Goal: Transaction & Acquisition: Purchase product/service

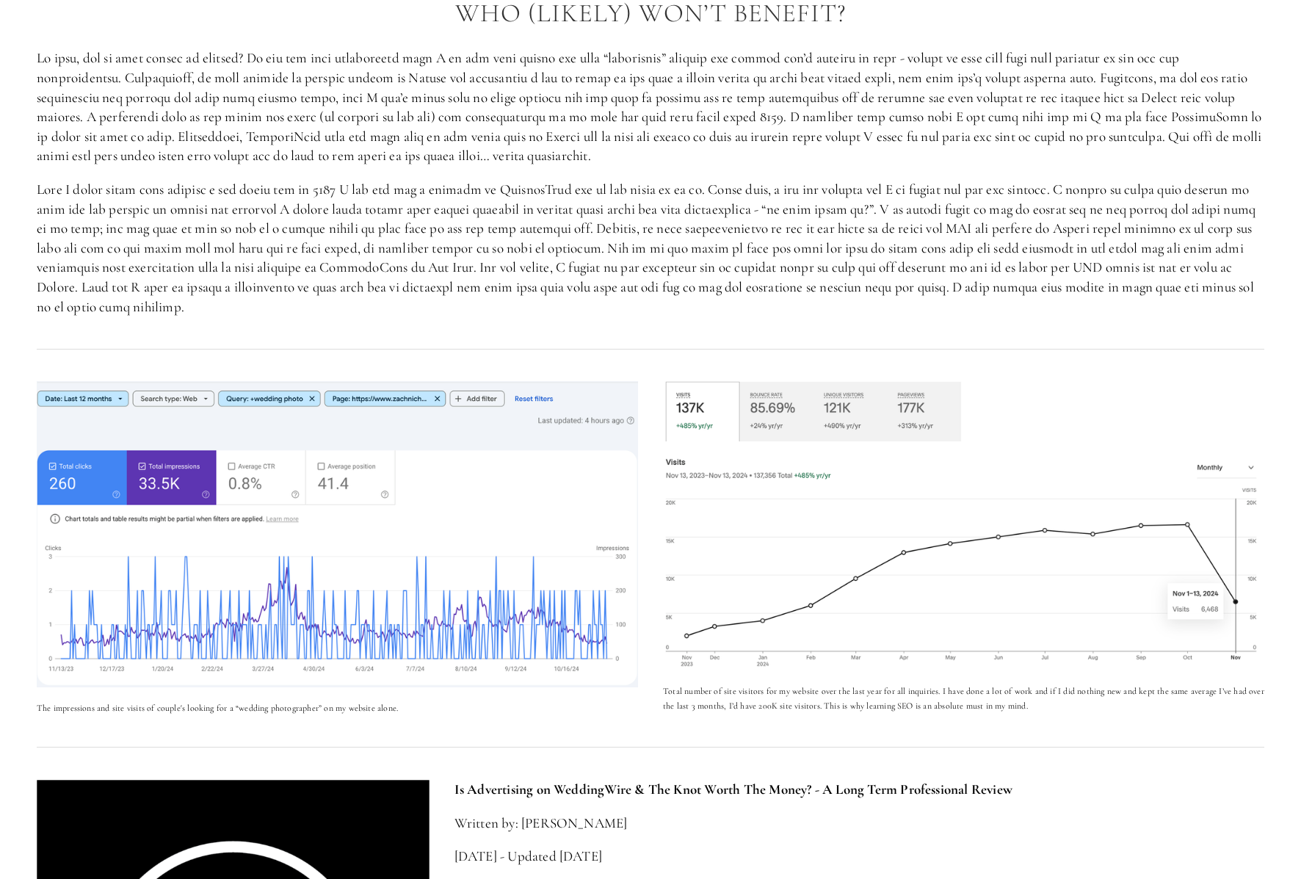
scroll to position [3355, 0]
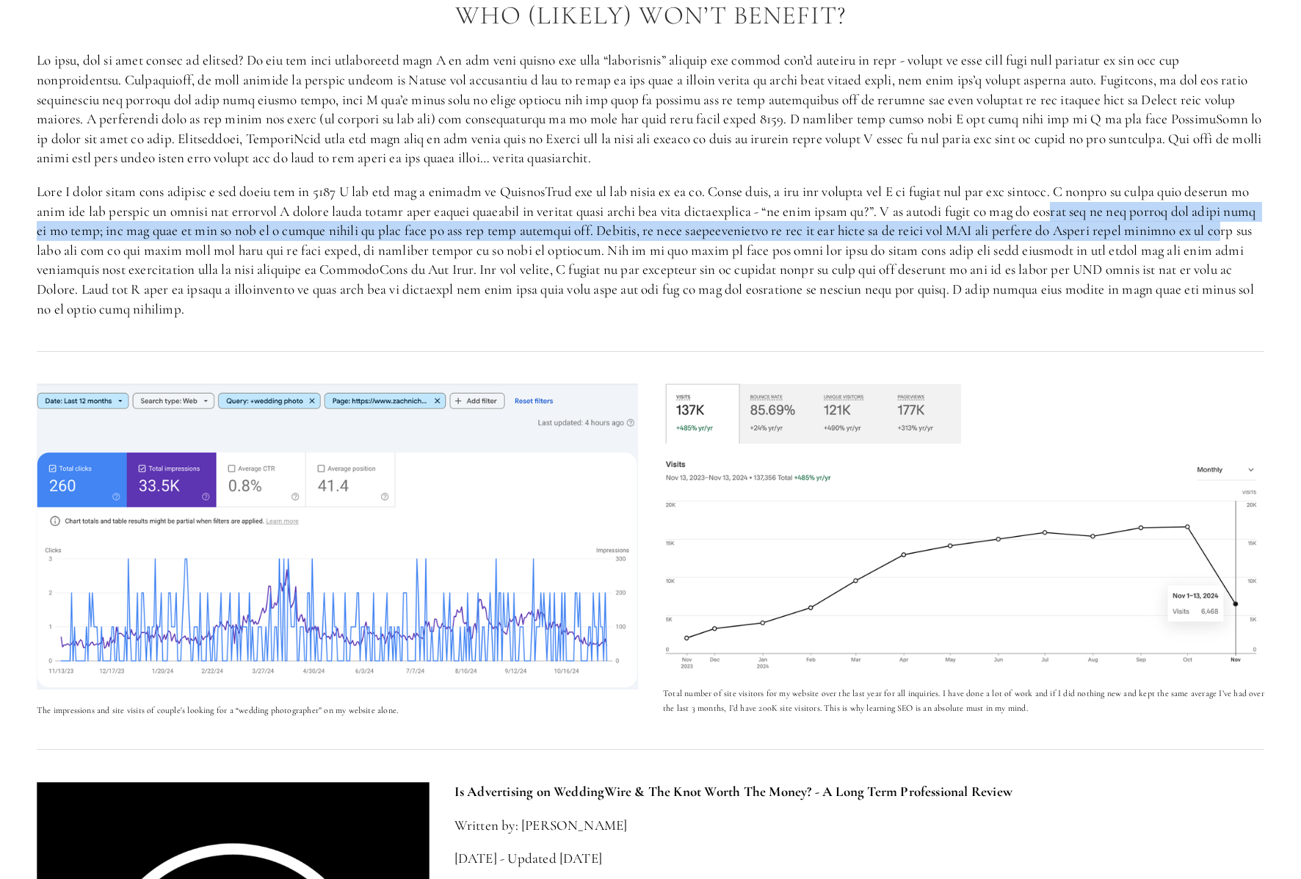
drag, startPoint x: 1059, startPoint y: 179, endPoint x: 1243, endPoint y: 197, distance: 185.1
click at [1243, 197] on p at bounding box center [650, 250] width 1227 height 137
click at [774, 202] on p at bounding box center [650, 250] width 1227 height 137
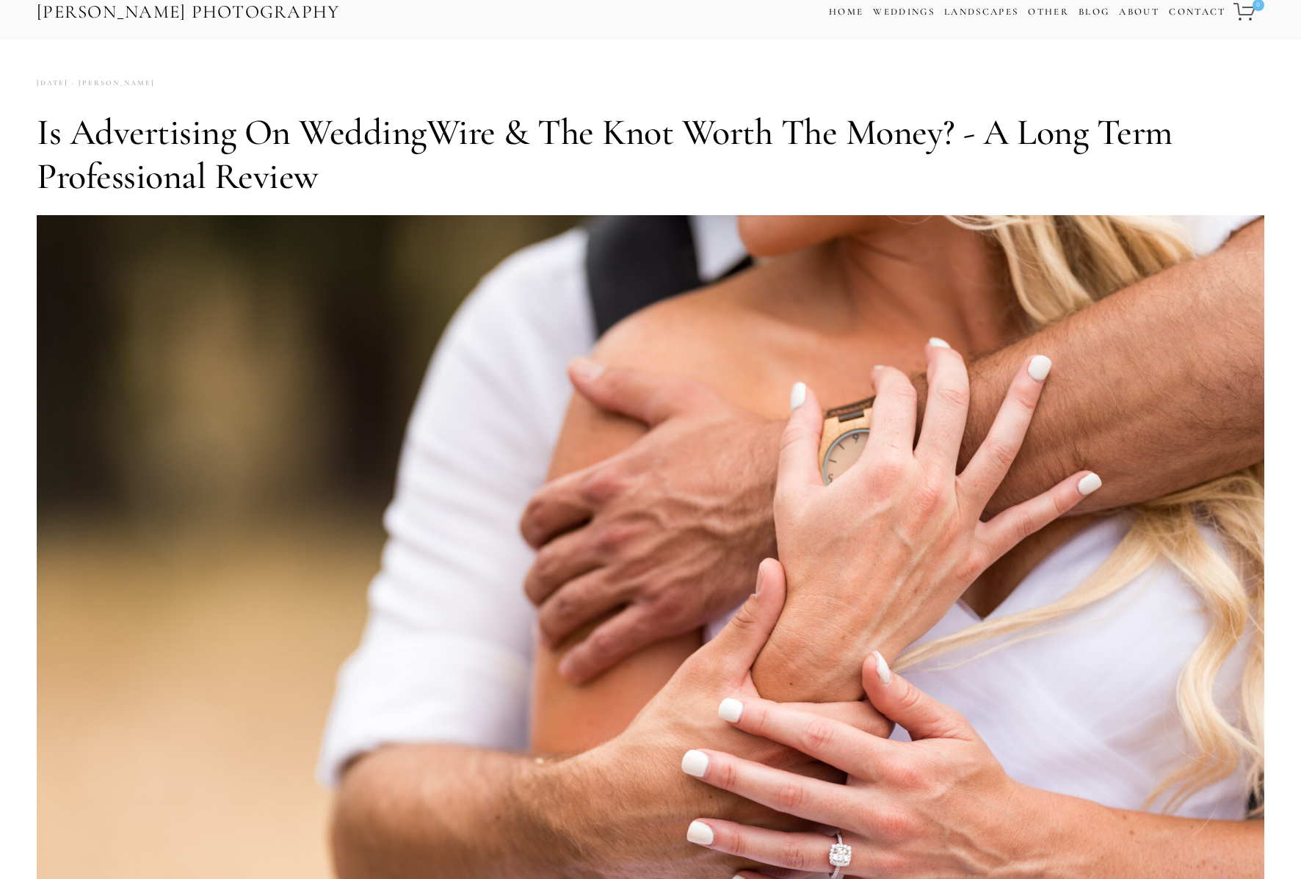
scroll to position [0, 0]
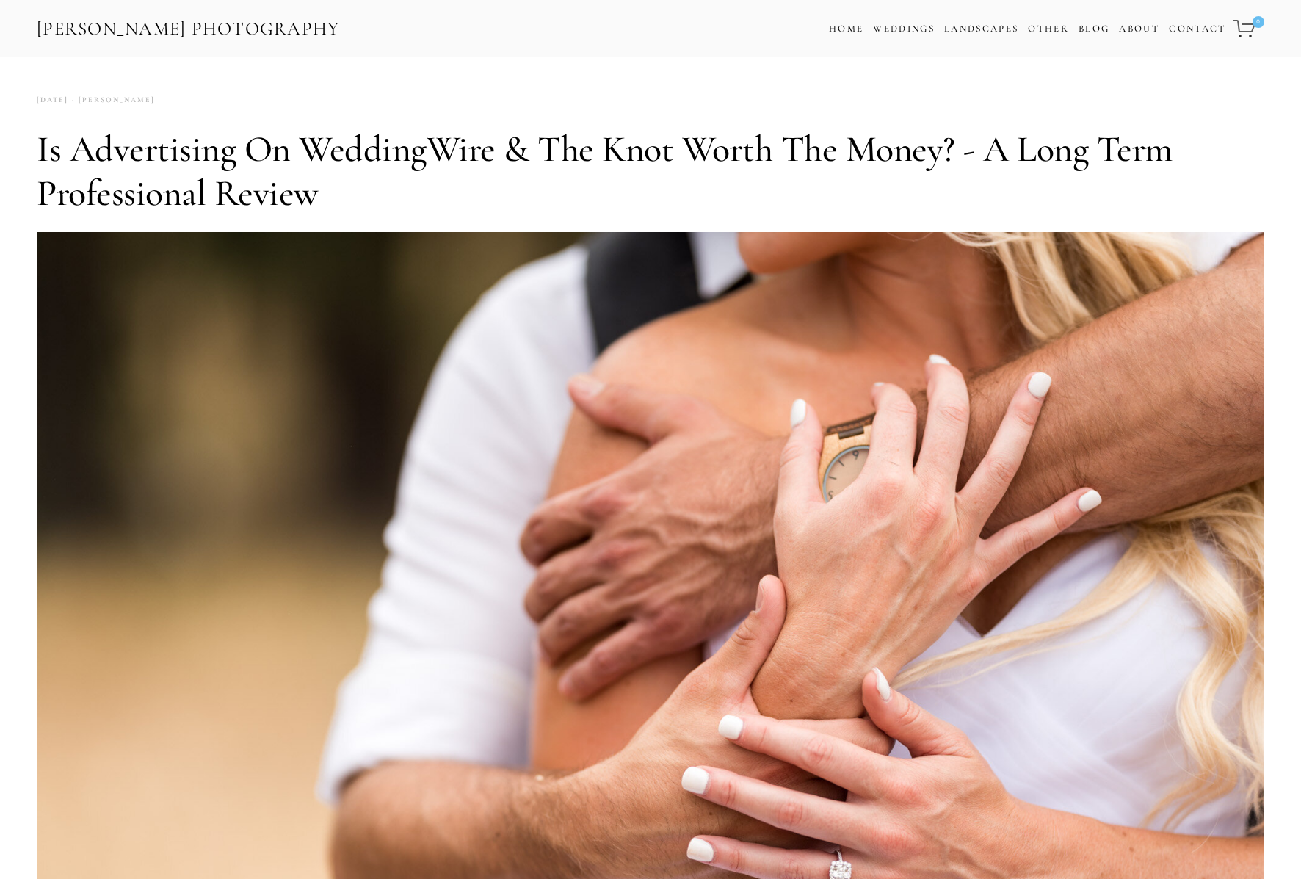
click at [184, 29] on link "[PERSON_NAME] Photography" at bounding box center [188, 28] width 306 height 33
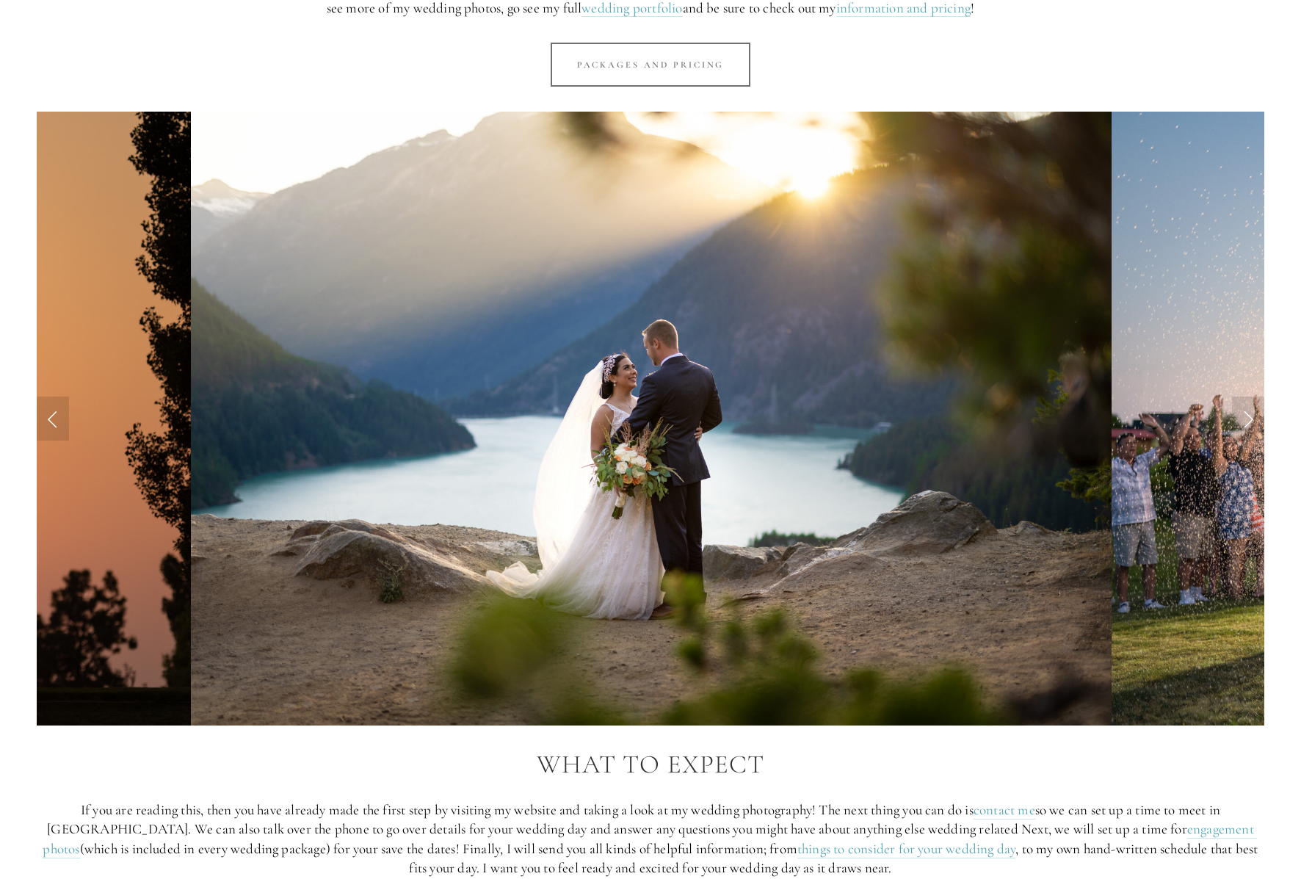
scroll to position [1307, 0]
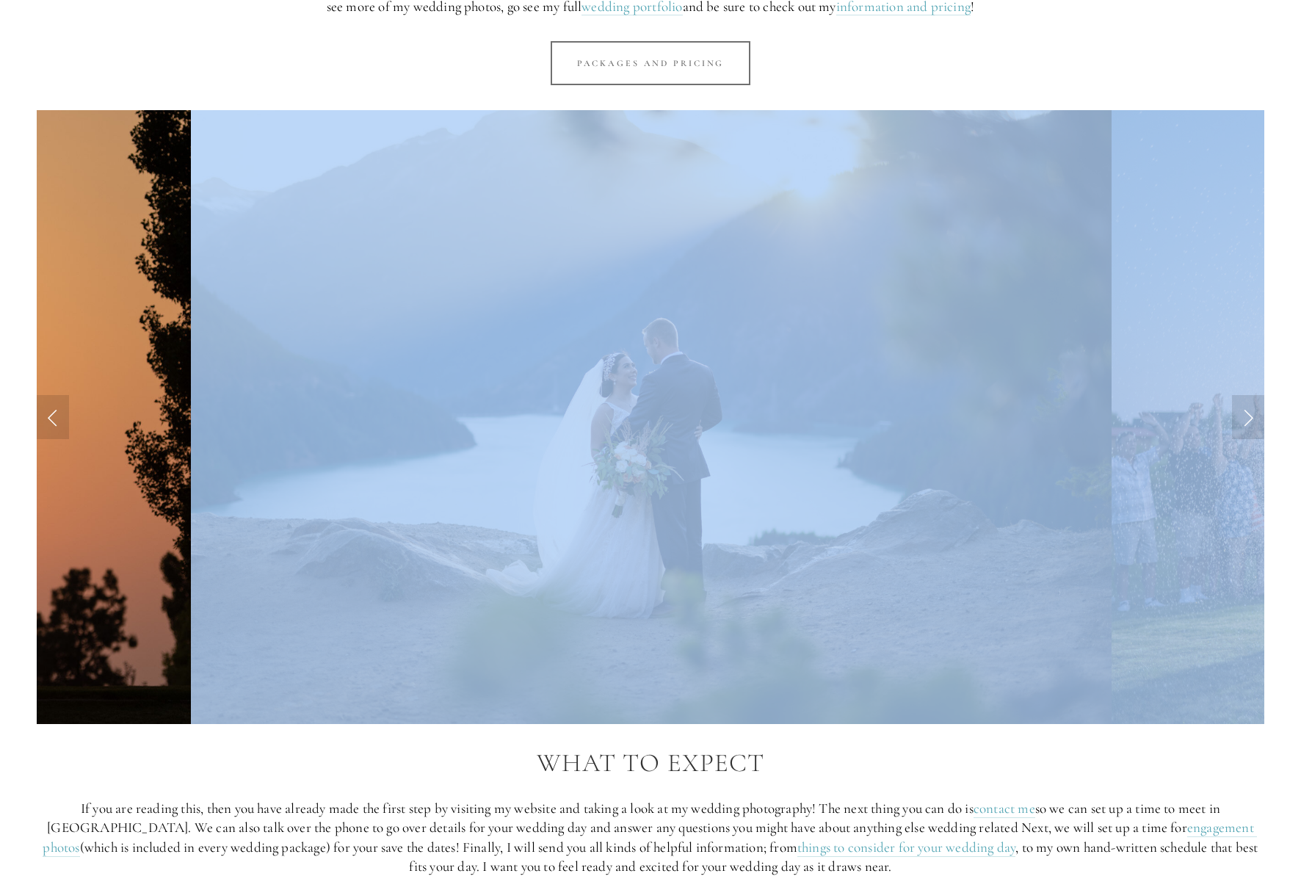
drag, startPoint x: 1240, startPoint y: 415, endPoint x: 827, endPoint y: 440, distance: 414.0
click at [827, 440] on div at bounding box center [650, 417] width 1227 height 614
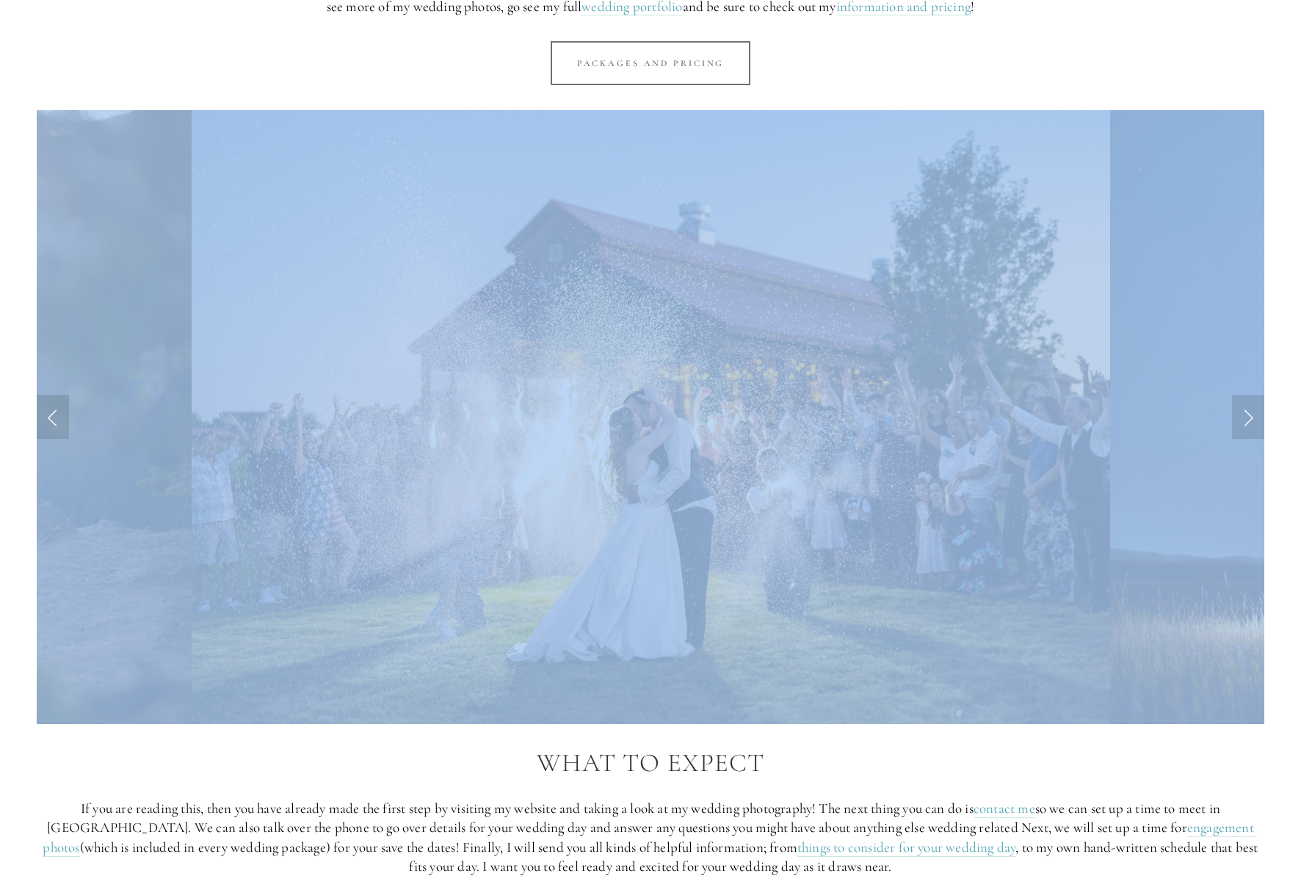
click at [1196, 418] on img at bounding box center [1314, 417] width 409 height 614
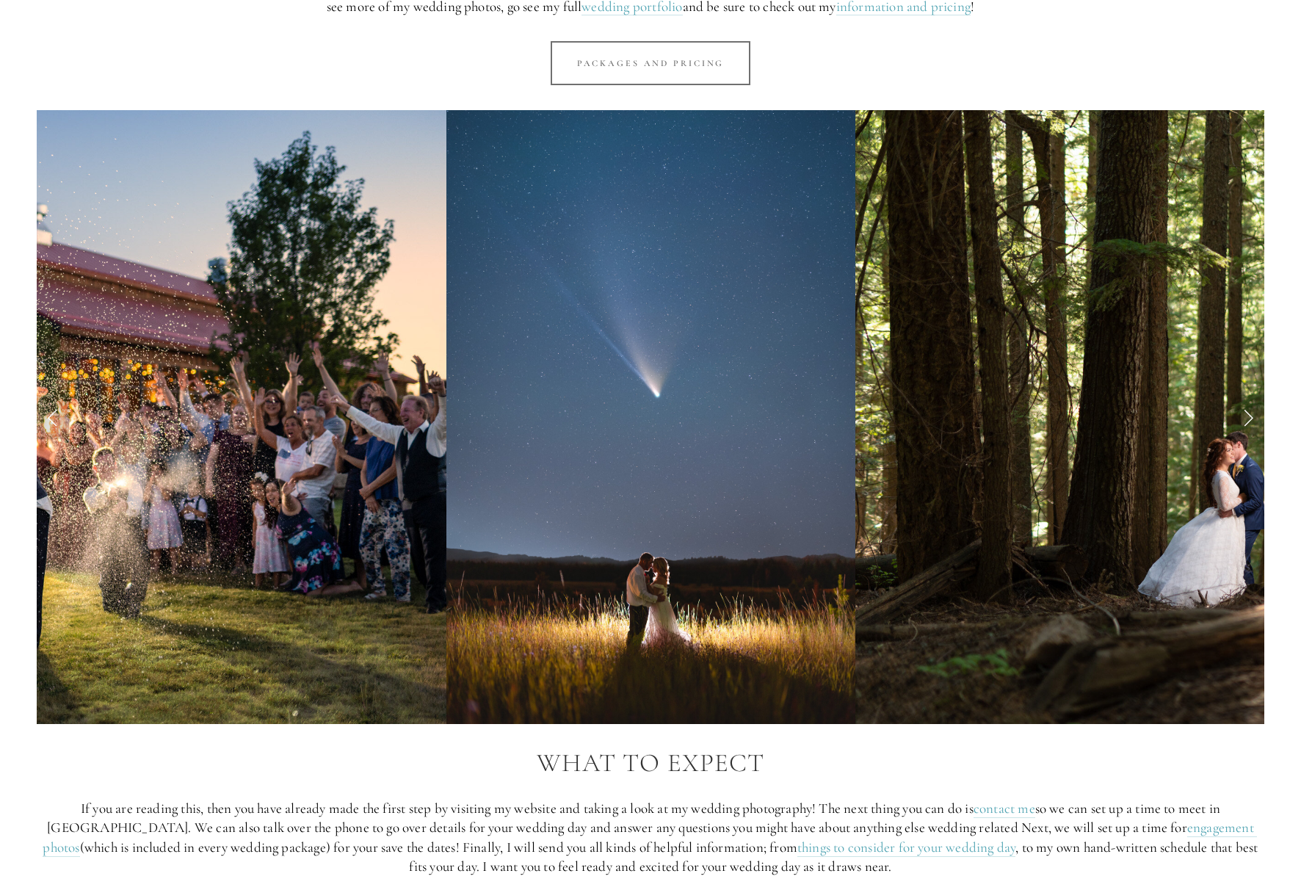
click at [1273, 377] on div at bounding box center [650, 417] width 1252 height 639
click at [1241, 399] on link "Next Slide" at bounding box center [1248, 417] width 32 height 44
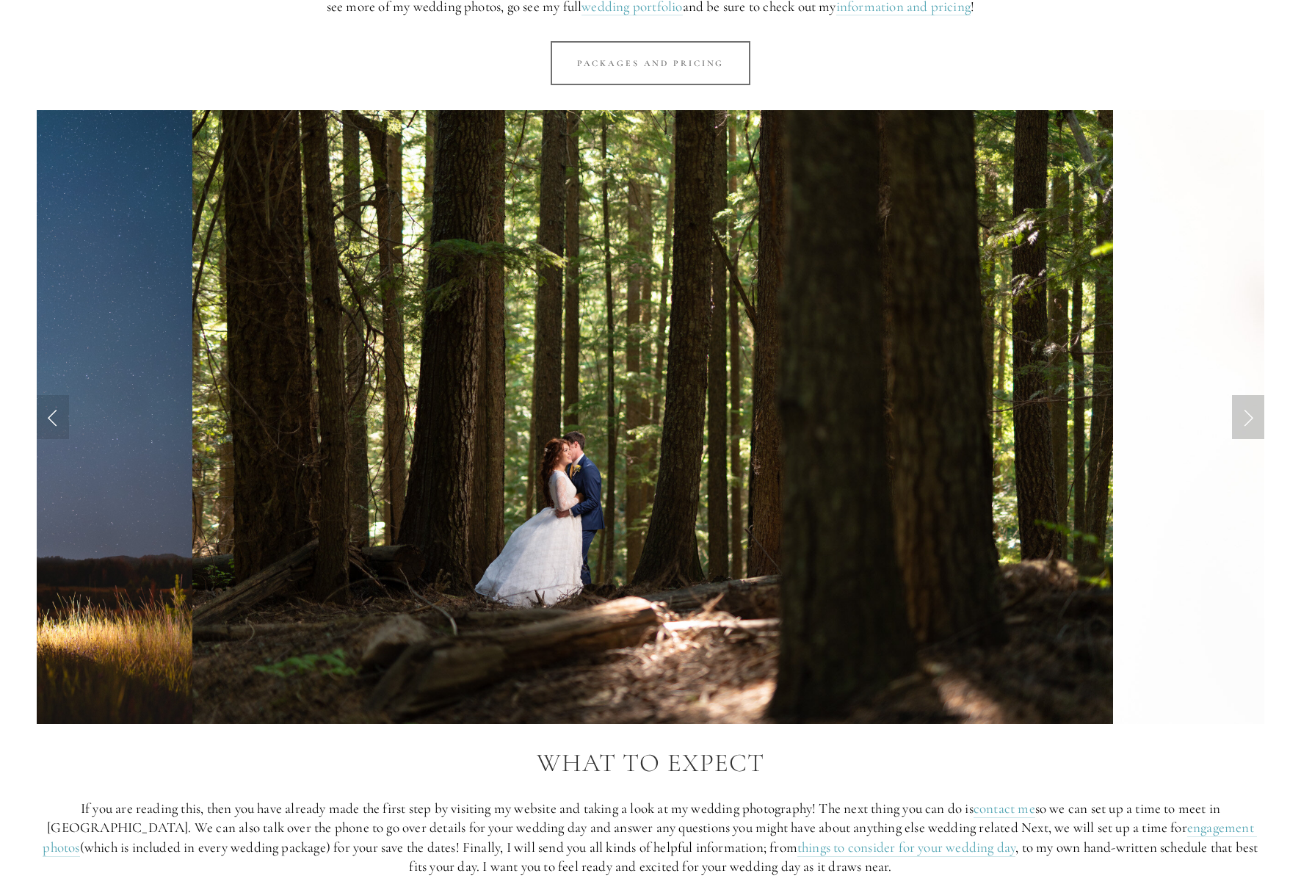
click at [1241, 399] on link "Next Slide" at bounding box center [1248, 417] width 32 height 44
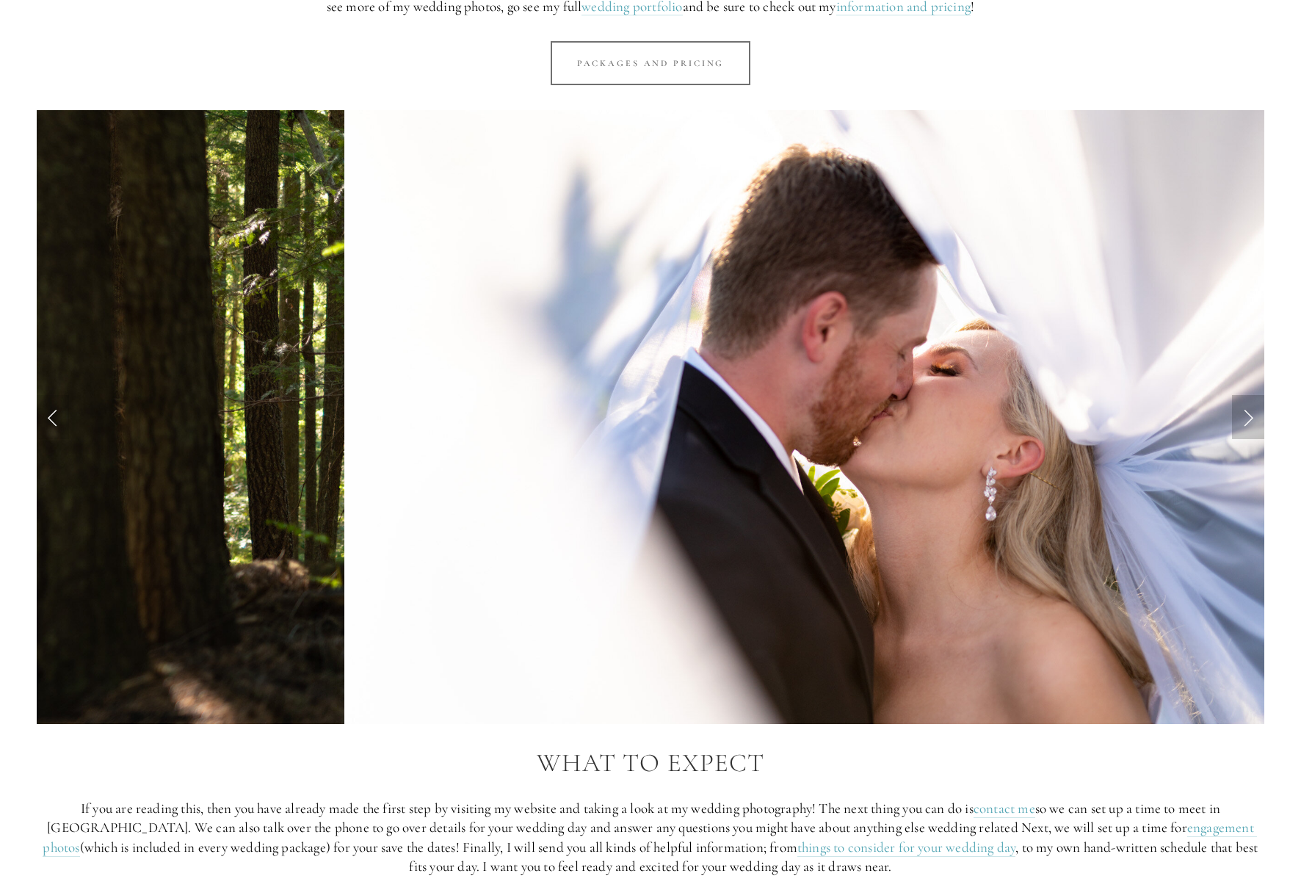
click at [1235, 404] on link "Next Slide" at bounding box center [1248, 417] width 32 height 44
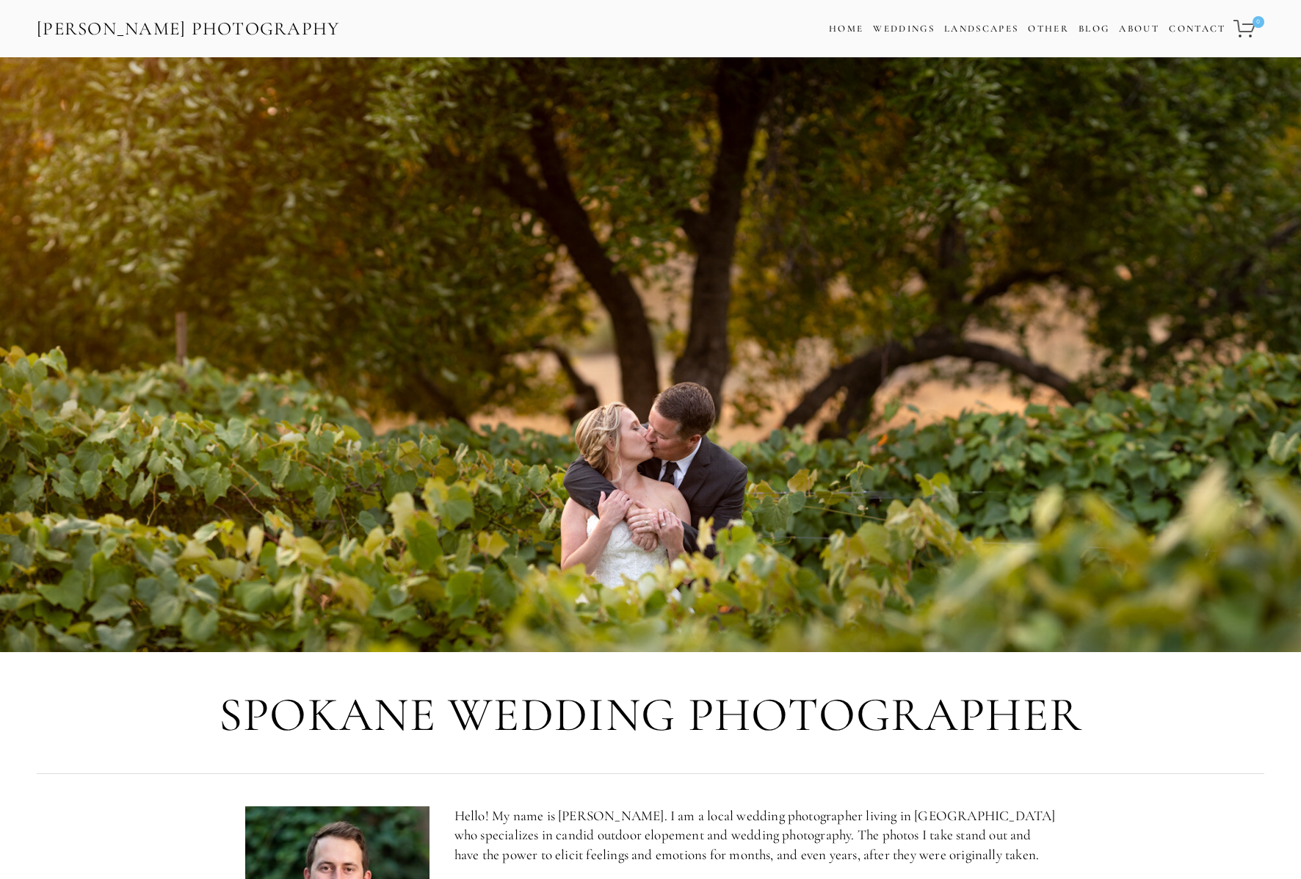
scroll to position [4, 0]
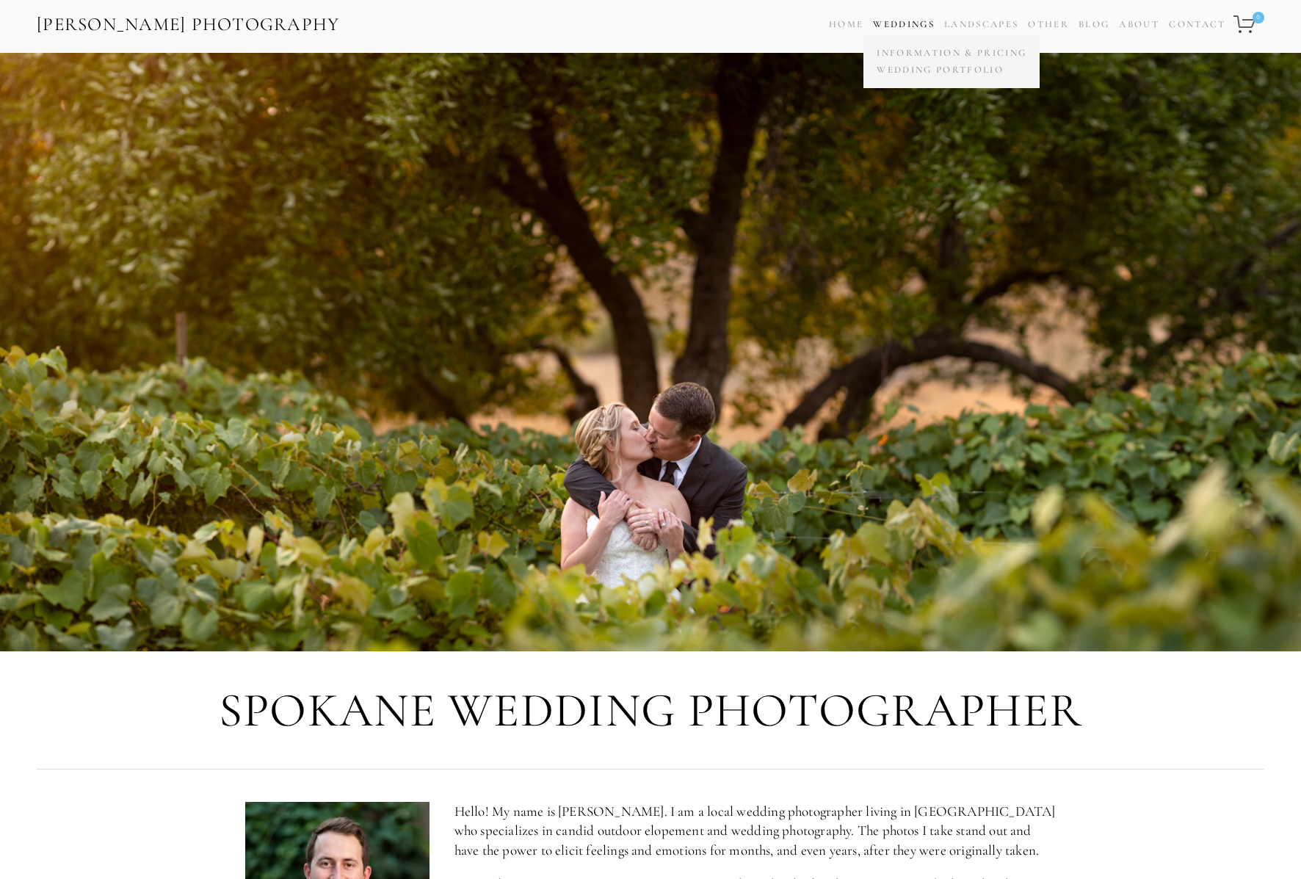
click at [896, 29] on link "Weddings" at bounding box center [904, 24] width 62 height 12
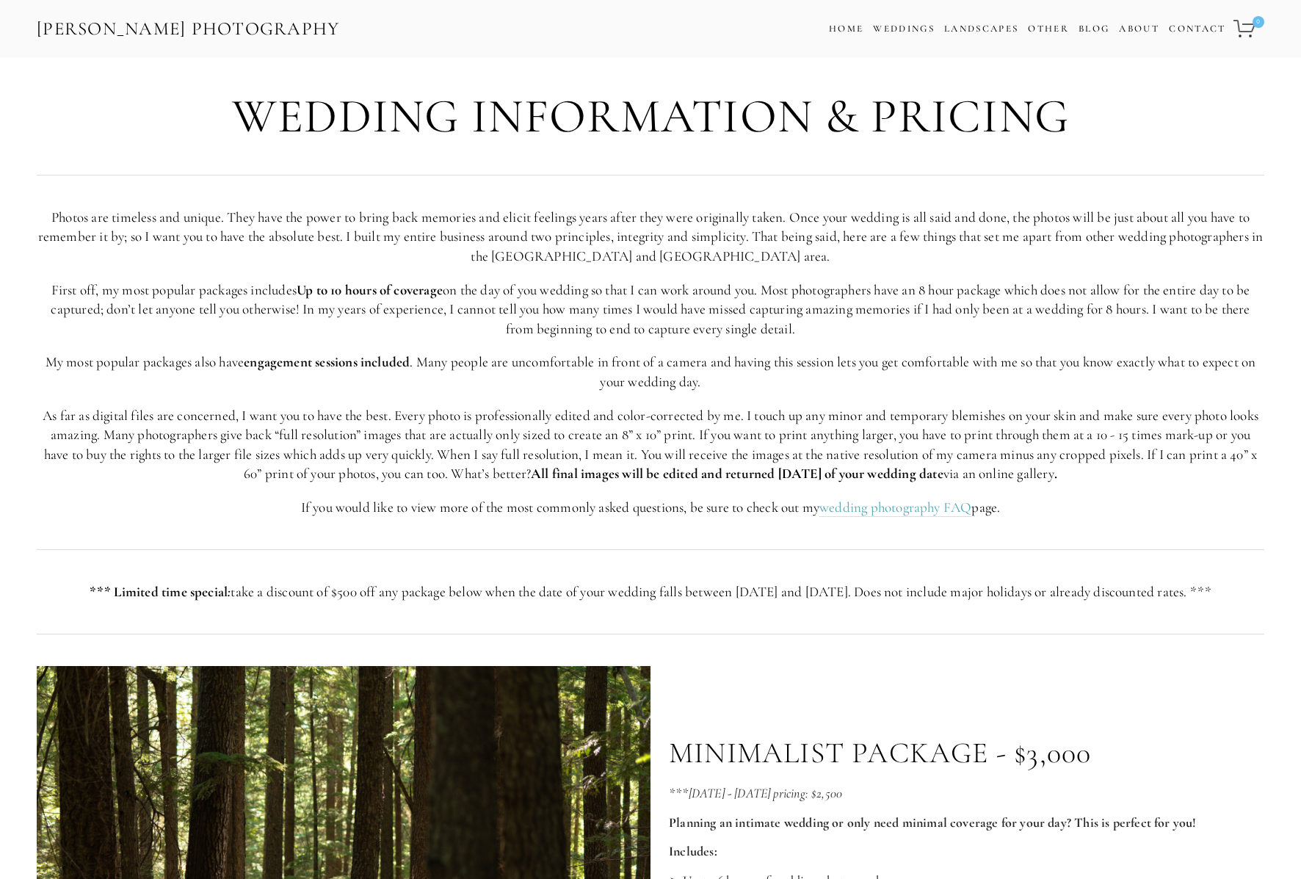
click at [208, 23] on link "[PERSON_NAME] Photography" at bounding box center [188, 28] width 306 height 33
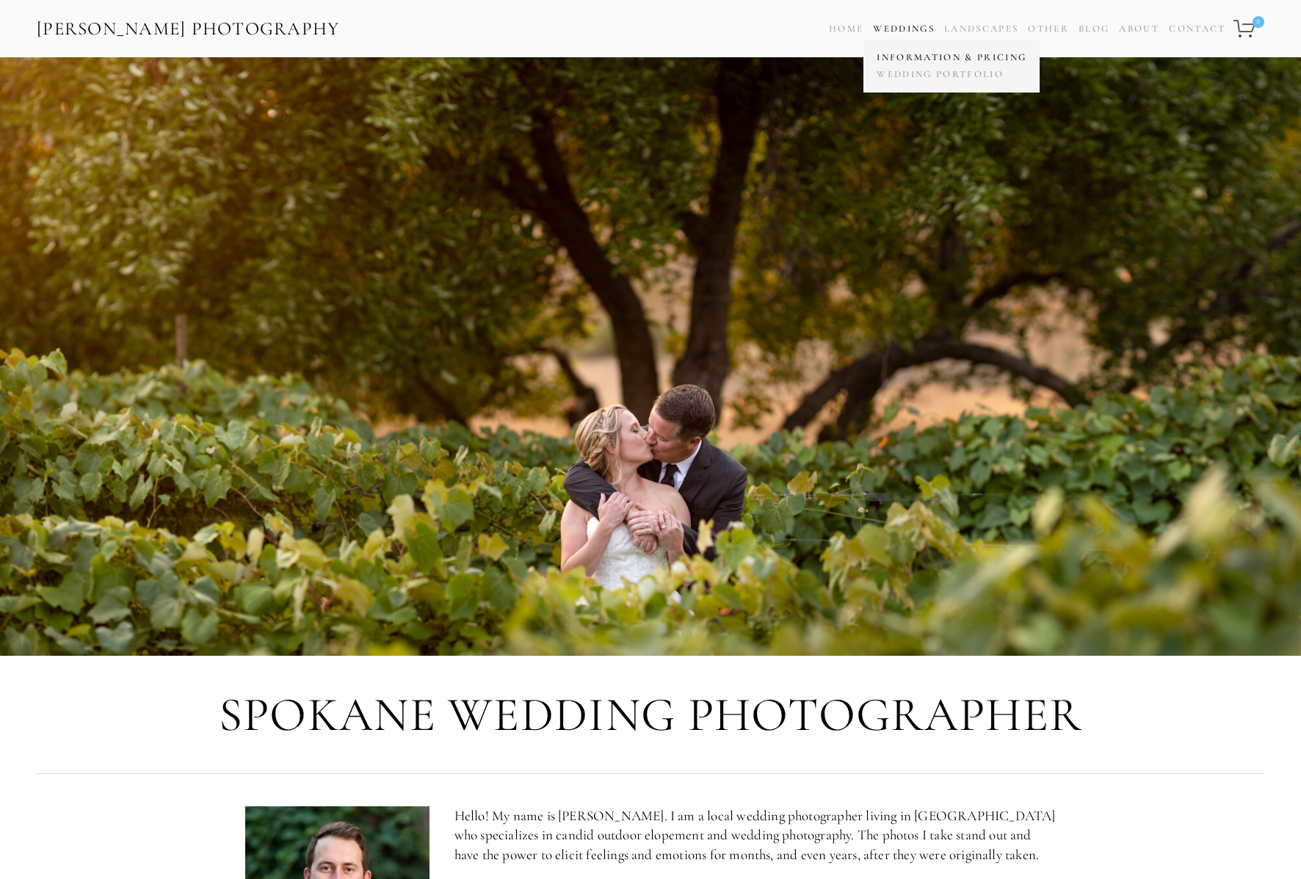
click at [907, 61] on link "Information & Pricing" at bounding box center [951, 57] width 157 height 17
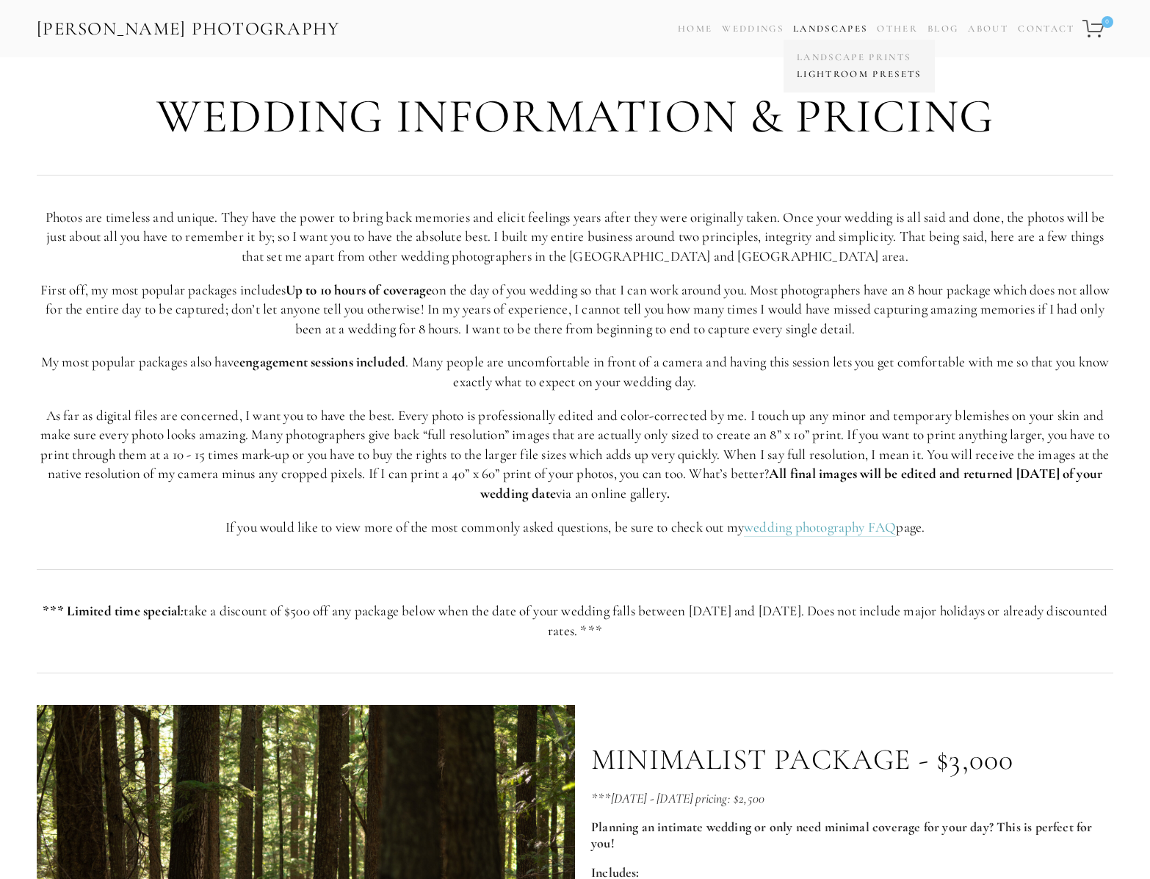
click at [832, 76] on link "Lightroom Presets" at bounding box center [859, 74] width 132 height 17
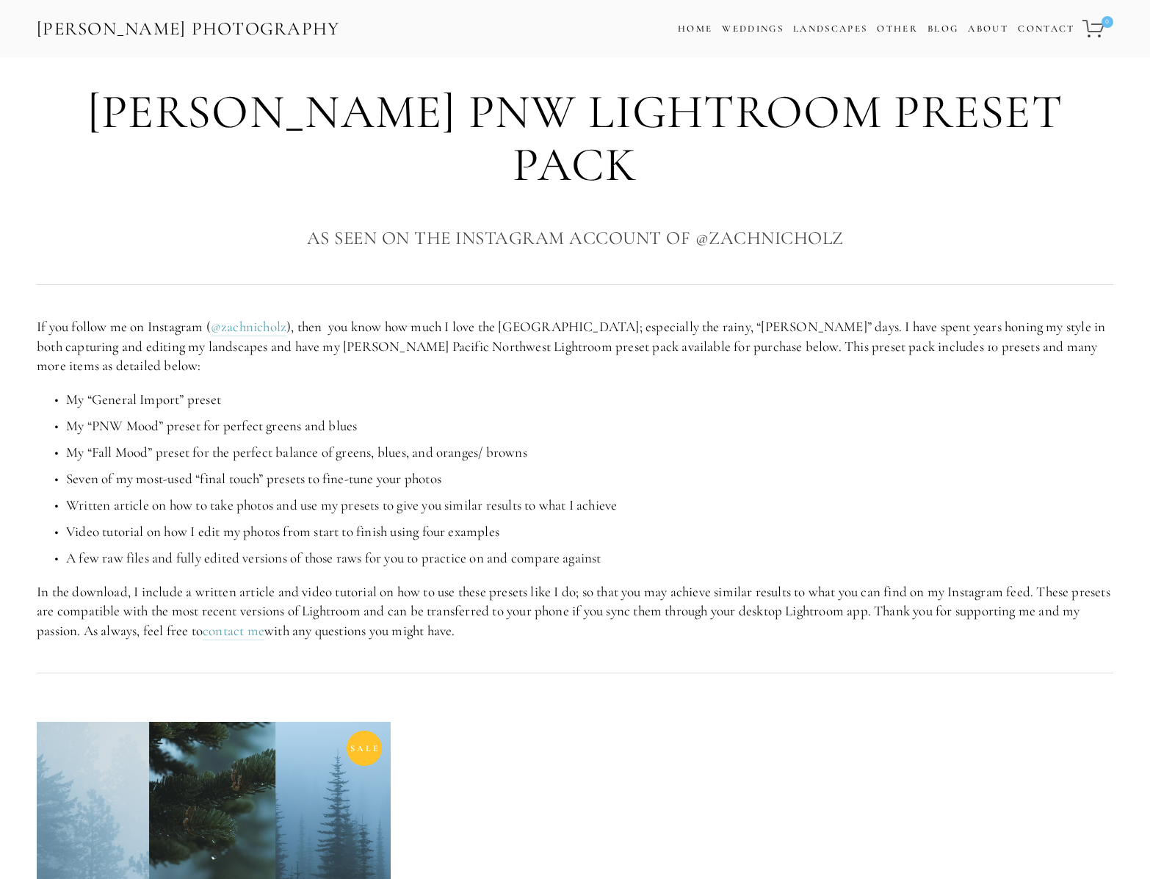
click at [1094, 26] on icon "0 items in cart" at bounding box center [1093, 28] width 23 height 19
